Goal: Understand process/instructions

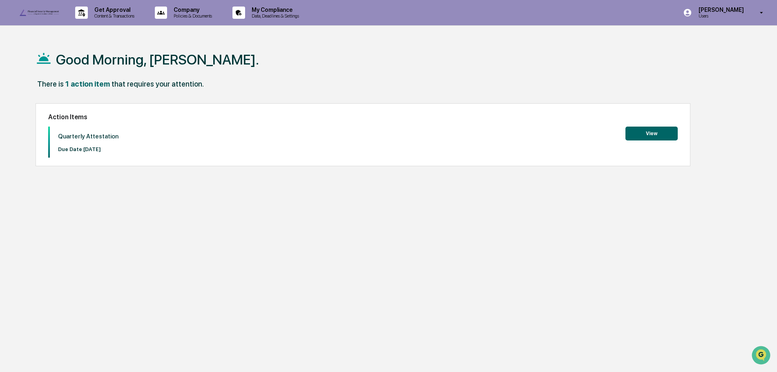
click at [662, 134] on button "View" at bounding box center [651, 134] width 52 height 14
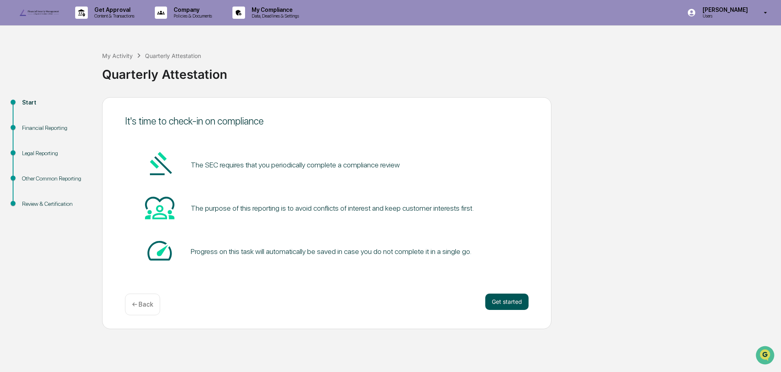
click at [519, 309] on button "Get started" at bounding box center [506, 302] width 43 height 16
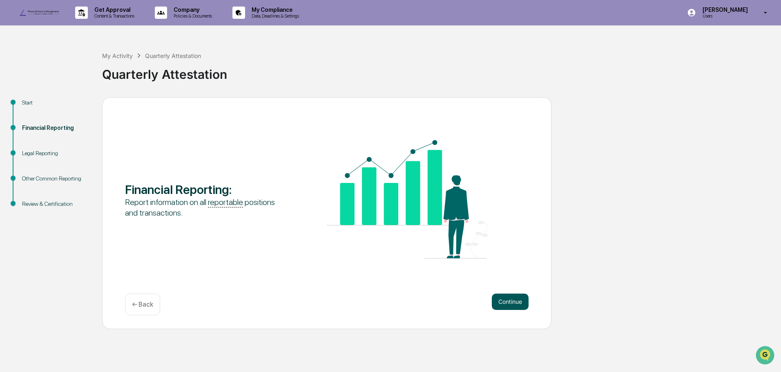
click at [521, 310] on button "Continue" at bounding box center [510, 302] width 37 height 16
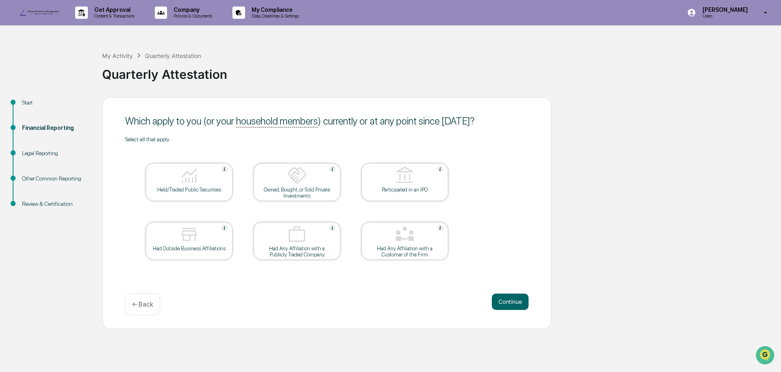
drag, startPoint x: 167, startPoint y: 201, endPoint x: 172, endPoint y: 208, distance: 8.5
click at [168, 201] on div "Held/Traded Public Securities" at bounding box center [189, 182] width 87 height 38
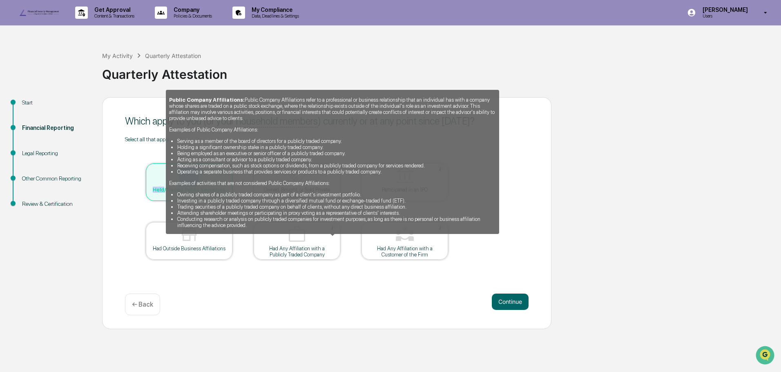
click at [332, 231] on img at bounding box center [332, 228] width 7 height 7
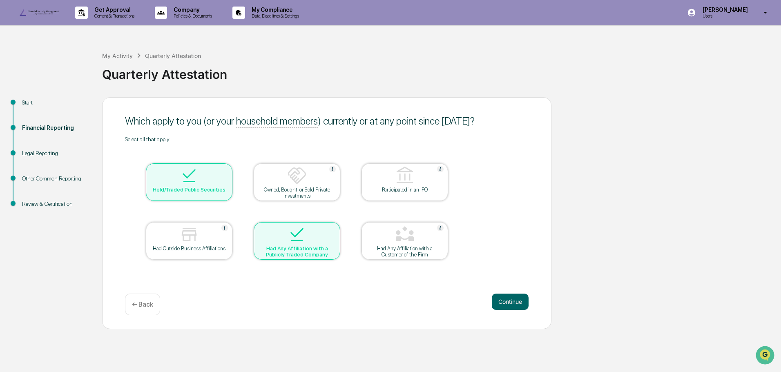
click at [322, 241] on div at bounding box center [297, 235] width 82 height 21
click at [199, 187] on div at bounding box center [189, 176] width 82 height 21
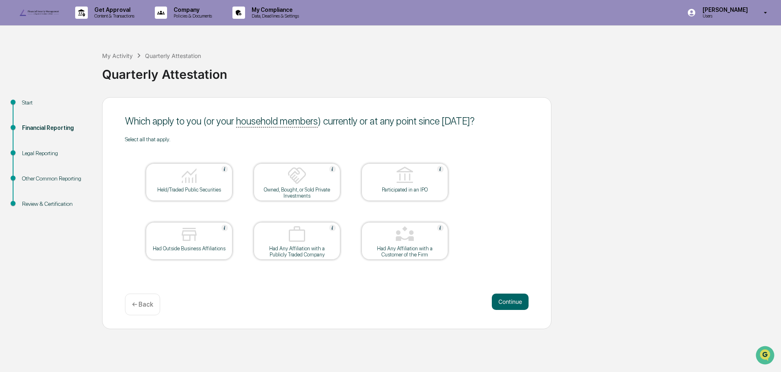
click at [214, 185] on div at bounding box center [189, 176] width 82 height 21
click at [511, 310] on button "Continue" at bounding box center [510, 302] width 37 height 16
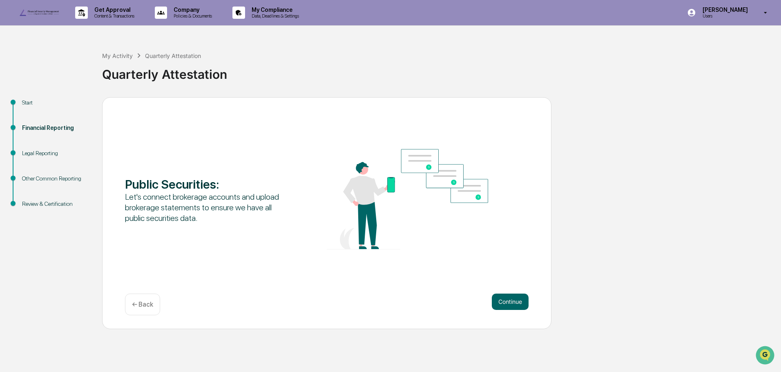
click at [511, 310] on button "Continue" at bounding box center [510, 302] width 37 height 16
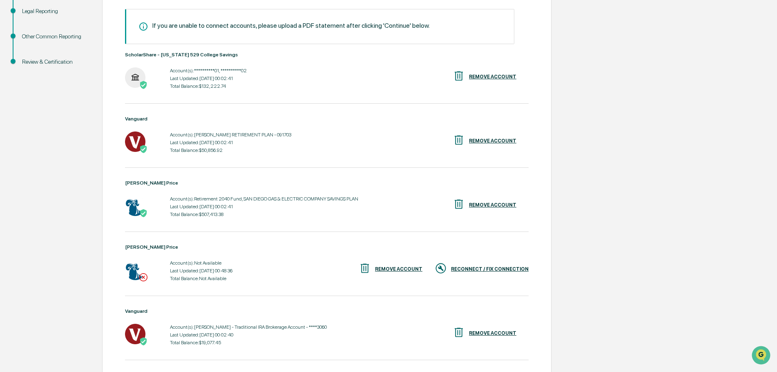
scroll to position [163, 0]
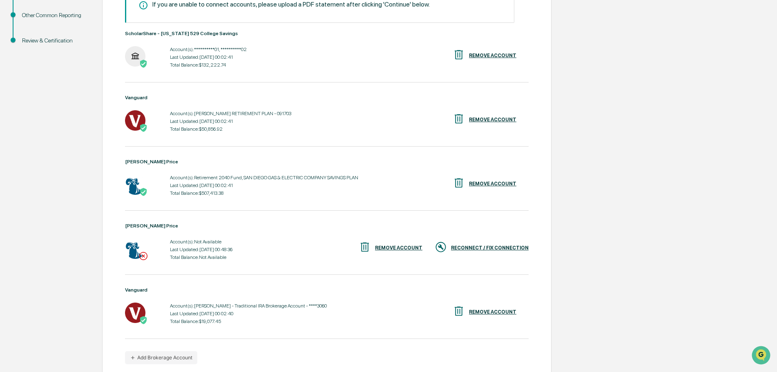
click at [475, 251] on div "RECONNECT / FIX CONNECTION" at bounding box center [490, 248] width 78 height 6
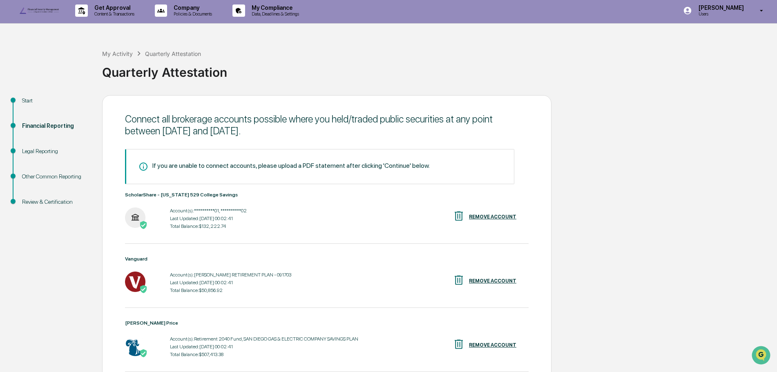
scroll to position [0, 0]
